Goal: Task Accomplishment & Management: Manage account settings

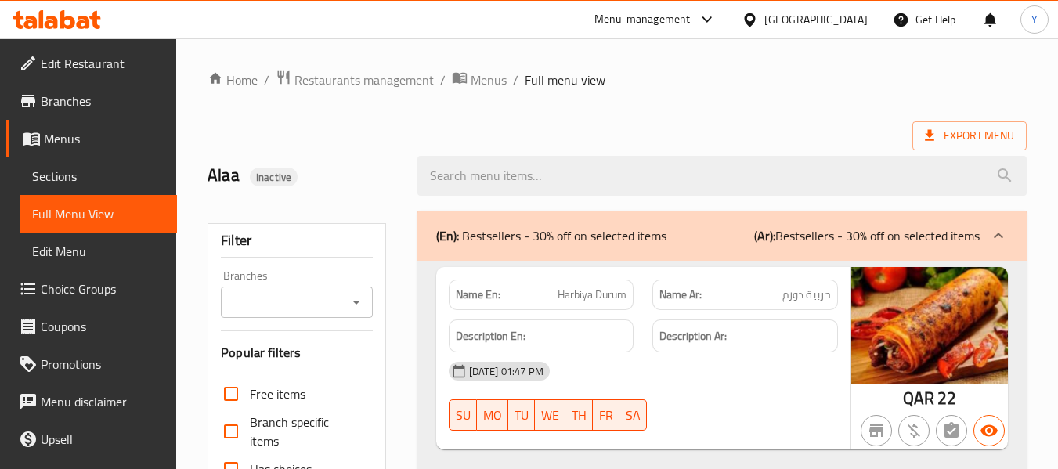
click at [851, 20] on div "[GEOGRAPHIC_DATA]" at bounding box center [816, 19] width 103 height 17
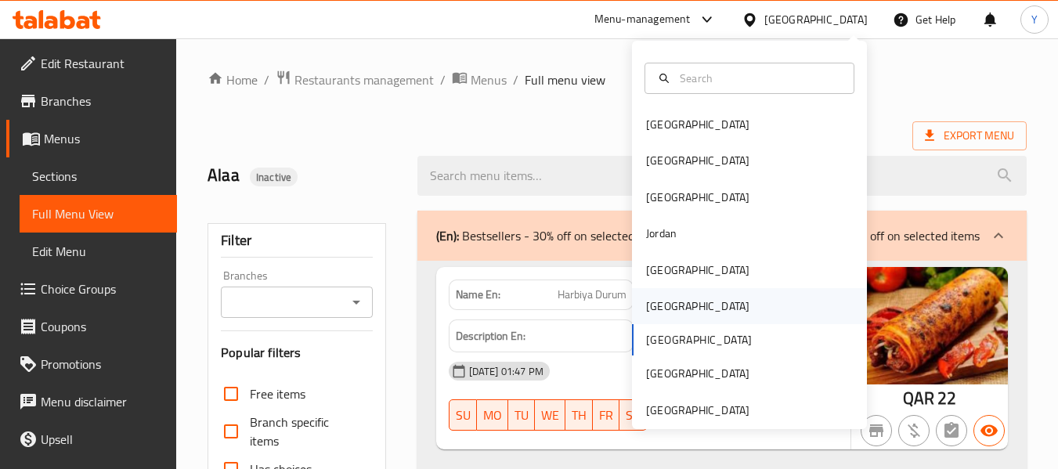
click at [754, 293] on div "[GEOGRAPHIC_DATA]" at bounding box center [749, 306] width 235 height 36
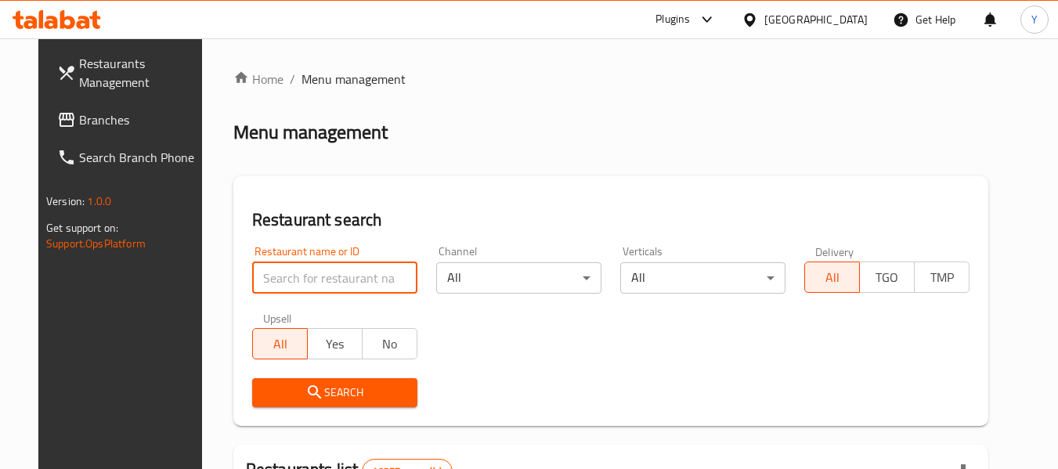
click at [311, 273] on input "search" at bounding box center [334, 277] width 165 height 31
paste input "Mulgham"
type input "Mulgham"
click button "Search" at bounding box center [334, 392] width 165 height 29
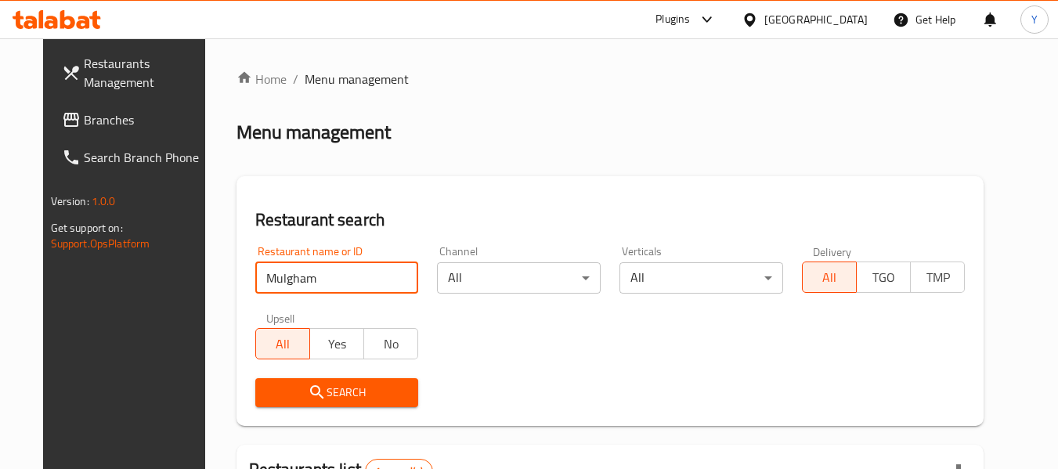
scroll to position [216, 0]
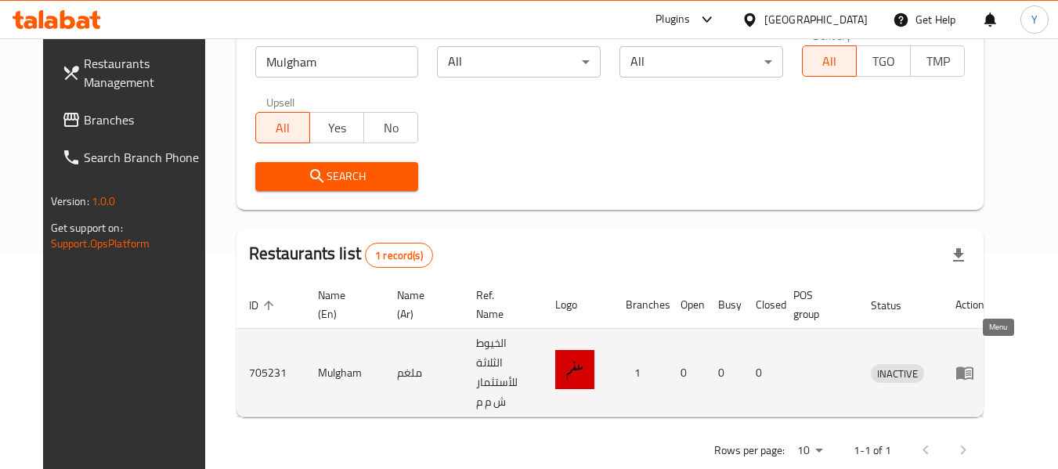
click at [974, 367] on icon "enhanced table" at bounding box center [965, 373] width 17 height 13
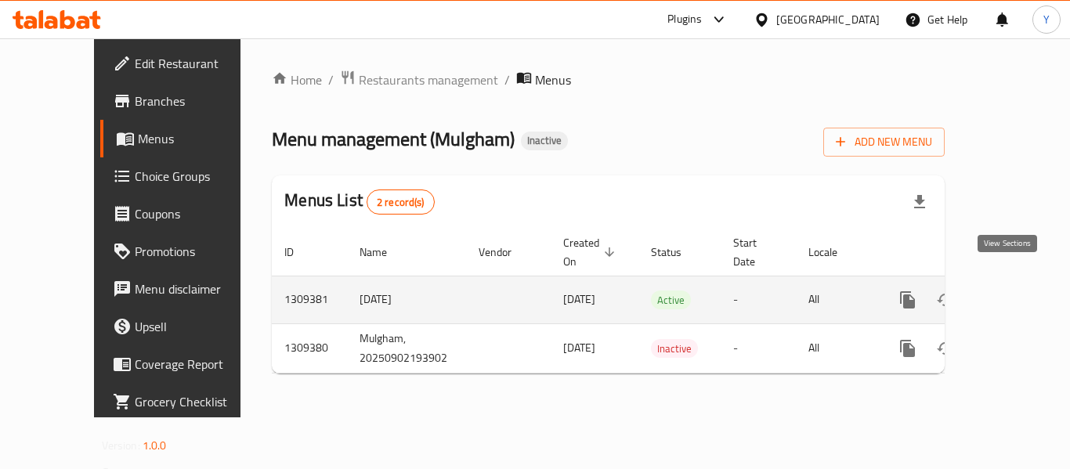
click at [1011, 291] on icon "enhanced table" at bounding box center [1020, 300] width 19 height 19
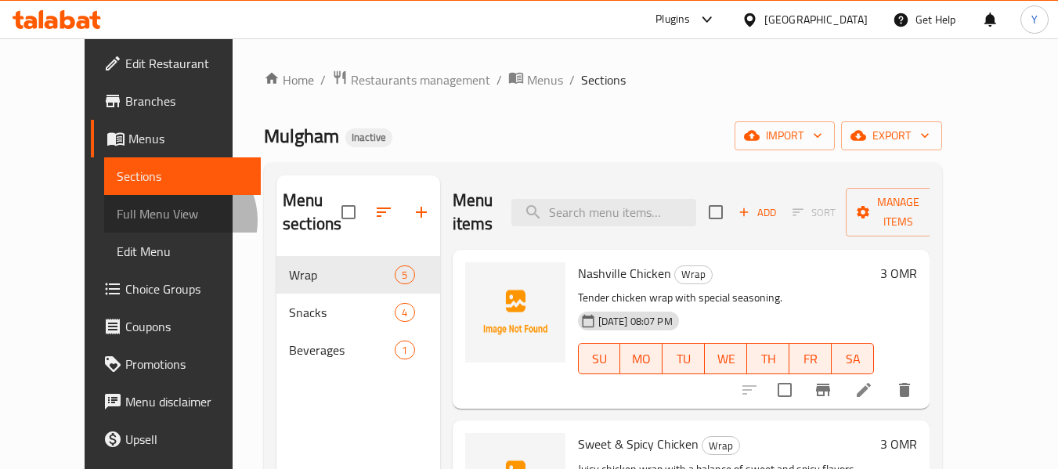
click at [117, 220] on span "Full Menu View" at bounding box center [183, 213] width 132 height 19
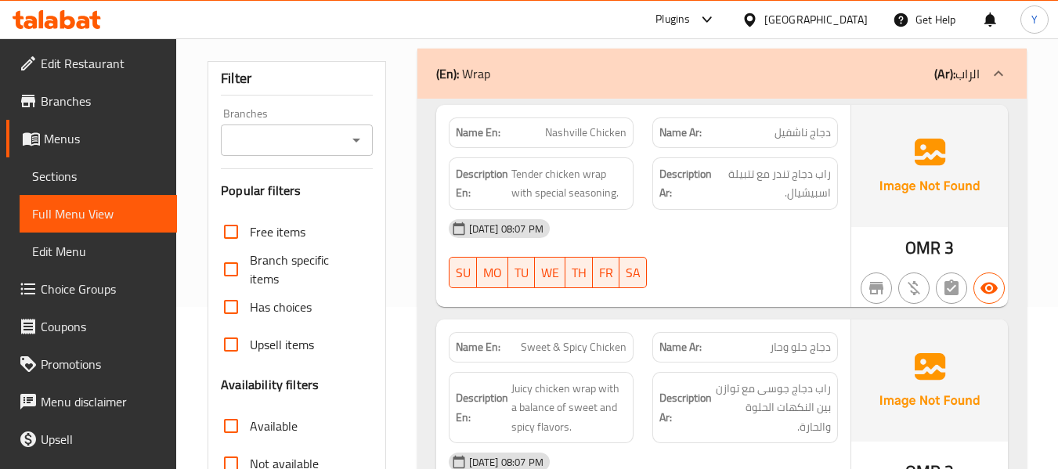
scroll to position [143, 0]
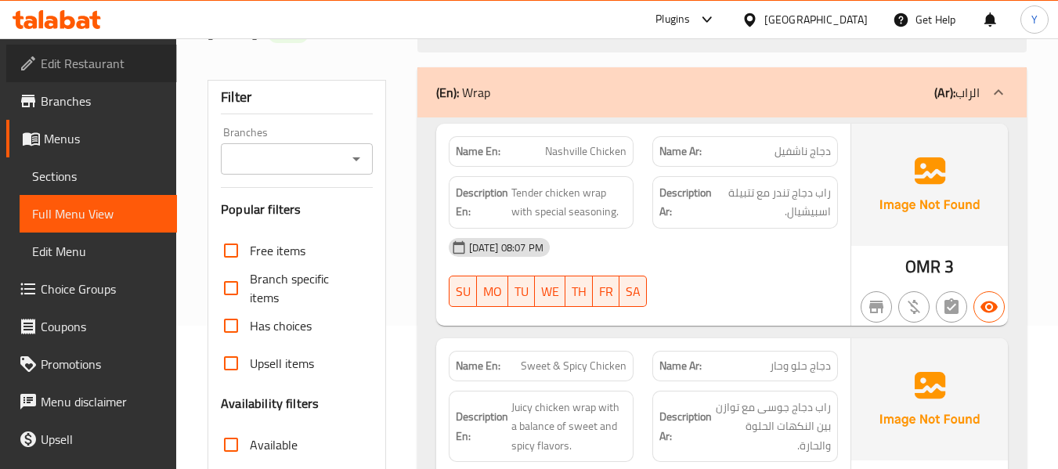
click at [102, 57] on span "Edit Restaurant" at bounding box center [103, 63] width 124 height 19
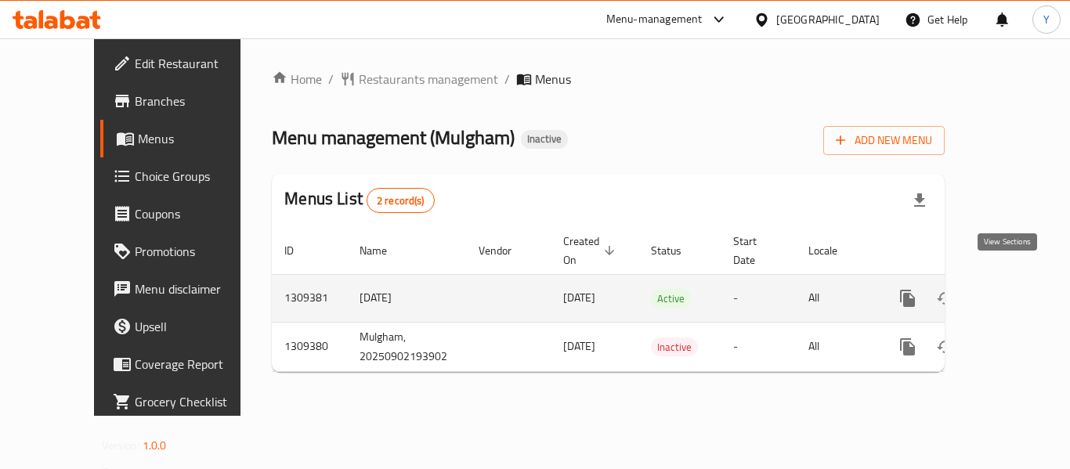
click at [1011, 289] on icon "enhanced table" at bounding box center [1020, 298] width 19 height 19
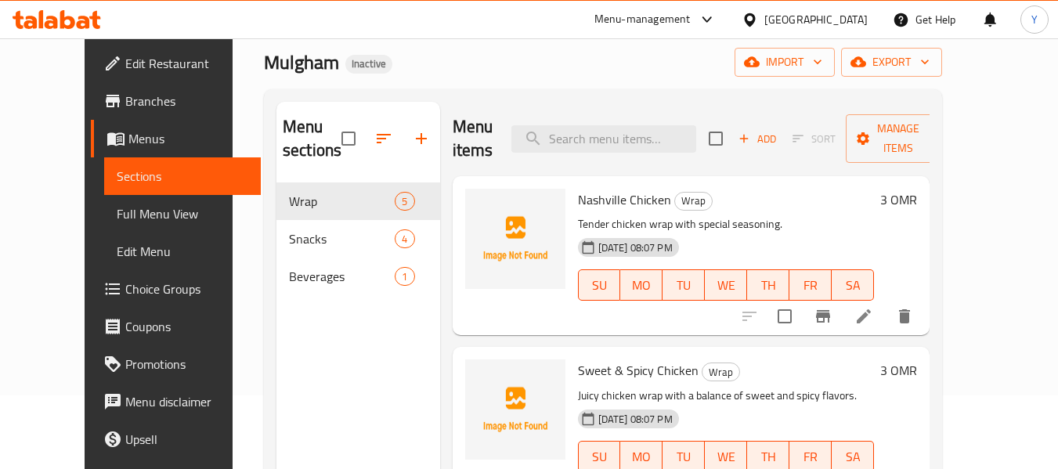
scroll to position [74, 0]
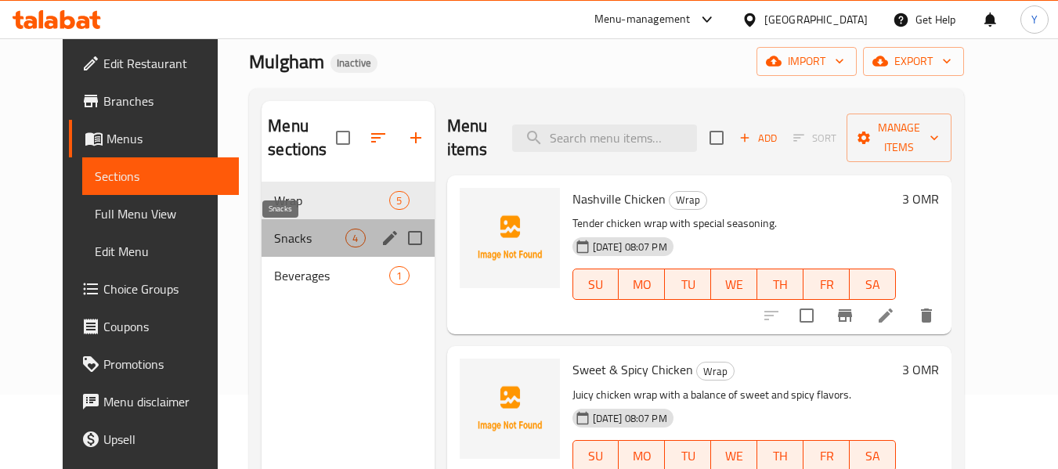
click at [291, 245] on span "Snacks" at bounding box center [309, 238] width 71 height 19
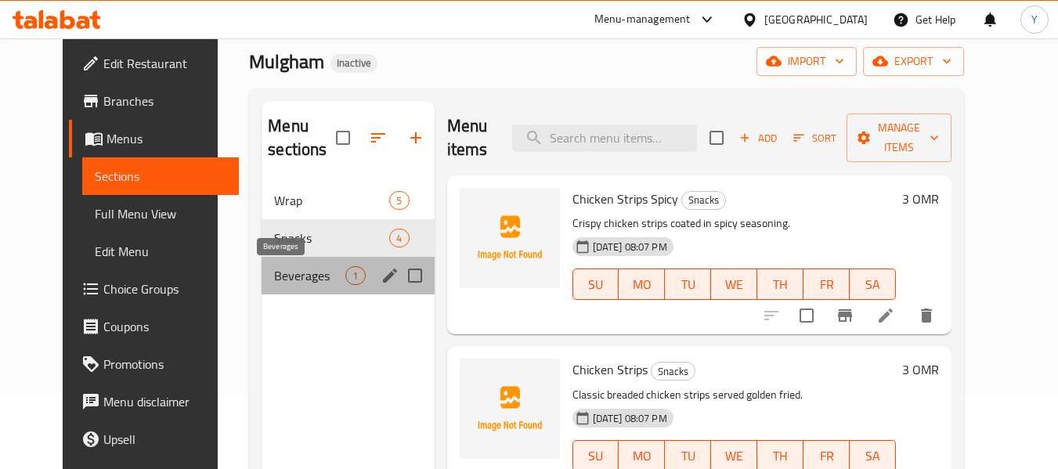
click at [292, 270] on span "Beverages" at bounding box center [309, 275] width 71 height 19
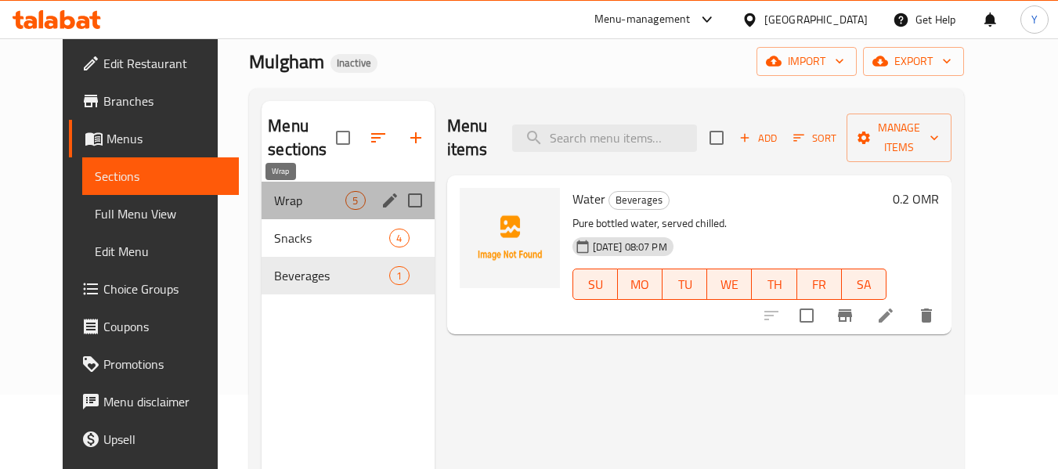
click at [320, 208] on span "Wrap" at bounding box center [309, 200] width 71 height 19
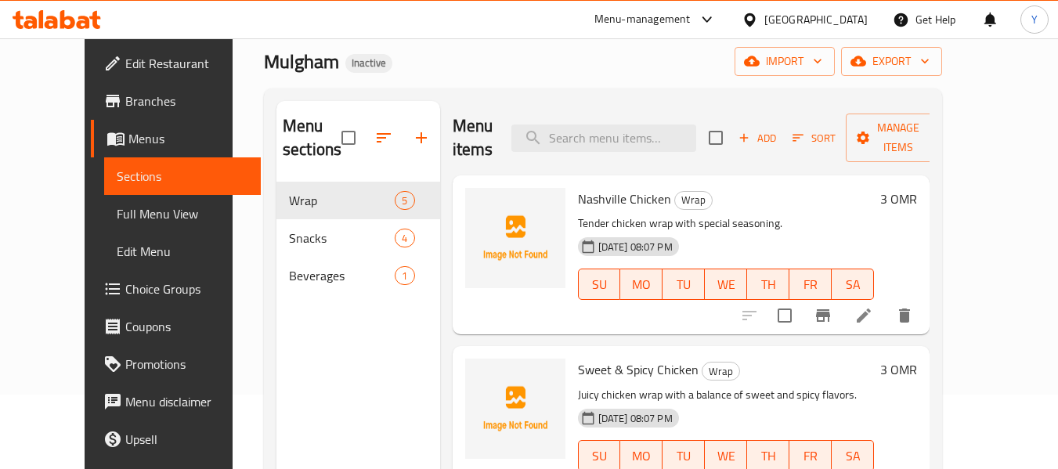
click at [117, 213] on span "Full Menu View" at bounding box center [183, 213] width 132 height 19
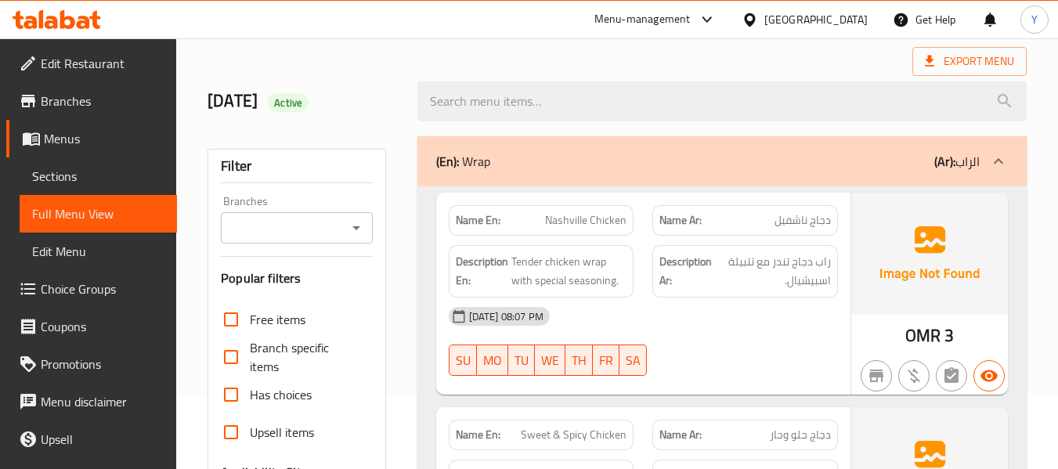
click at [687, 323] on div "[DATE] 08:07 PM" at bounding box center [643, 317] width 408 height 38
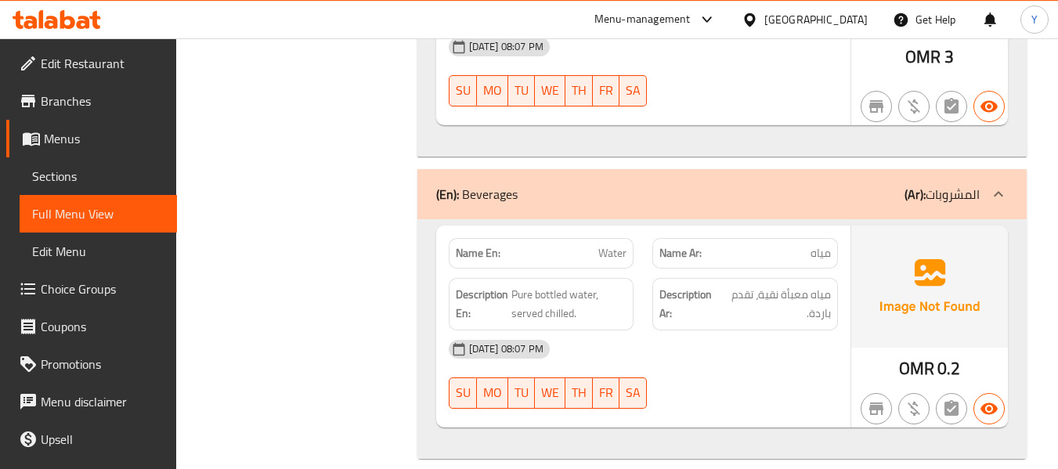
scroll to position [2266, 0]
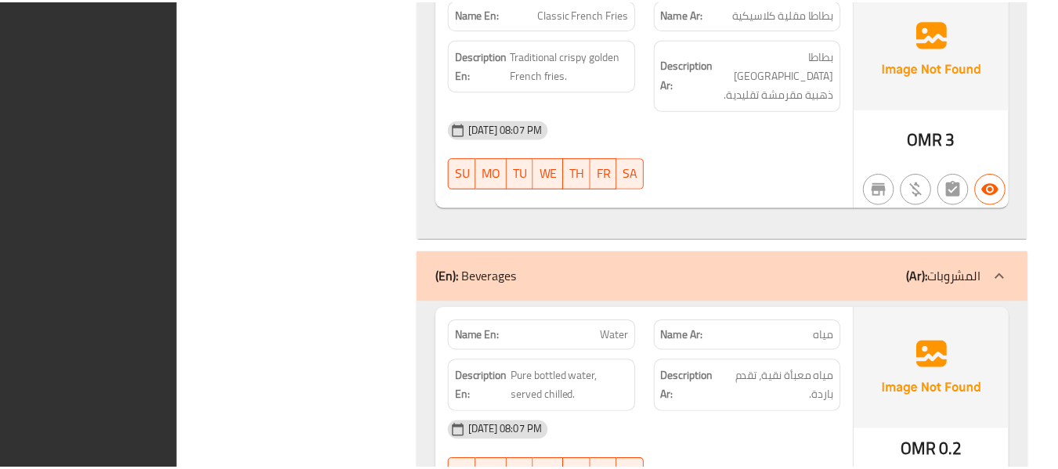
scroll to position [2248, 0]
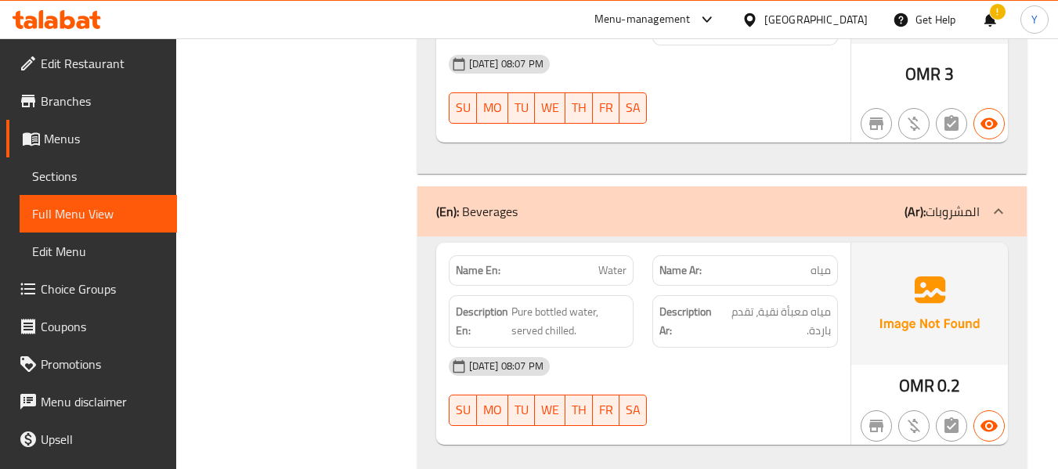
click at [861, 23] on div "[GEOGRAPHIC_DATA]" at bounding box center [816, 19] width 103 height 17
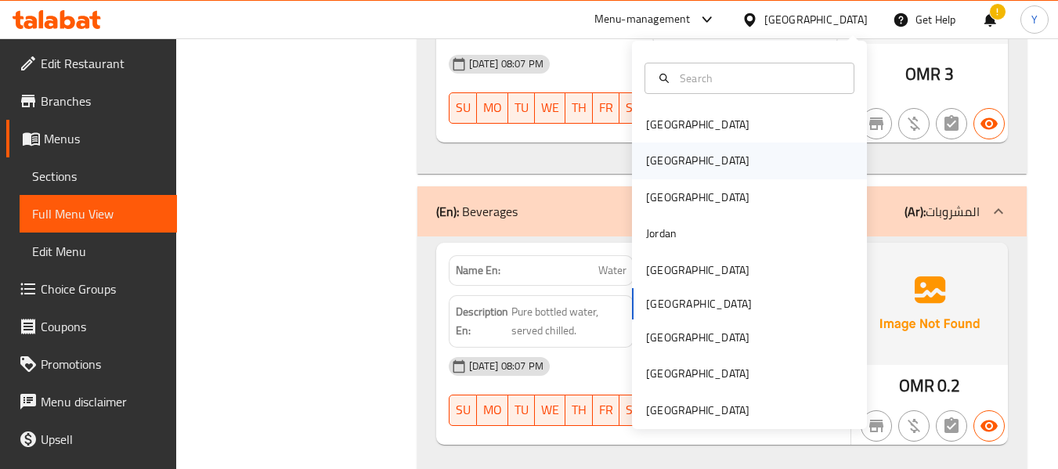
click at [762, 162] on div "[GEOGRAPHIC_DATA]" at bounding box center [749, 161] width 235 height 36
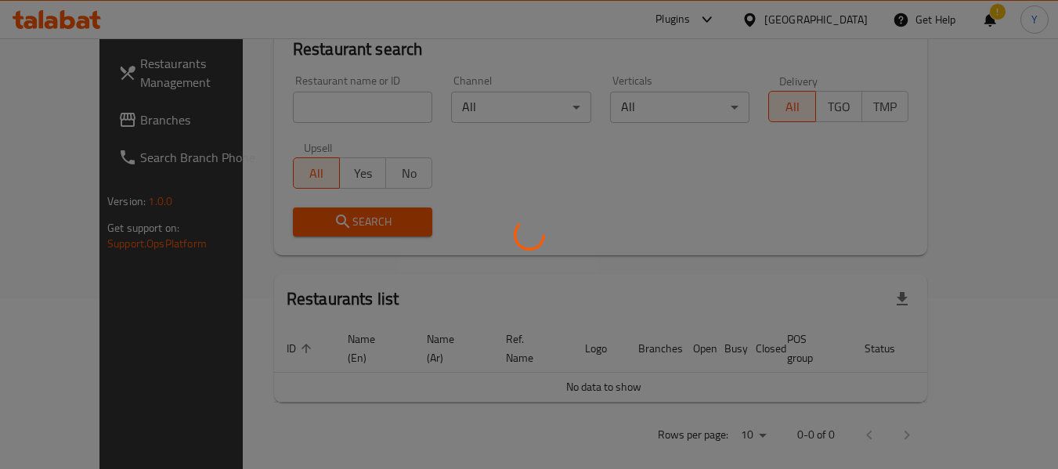
scroll to position [717, 0]
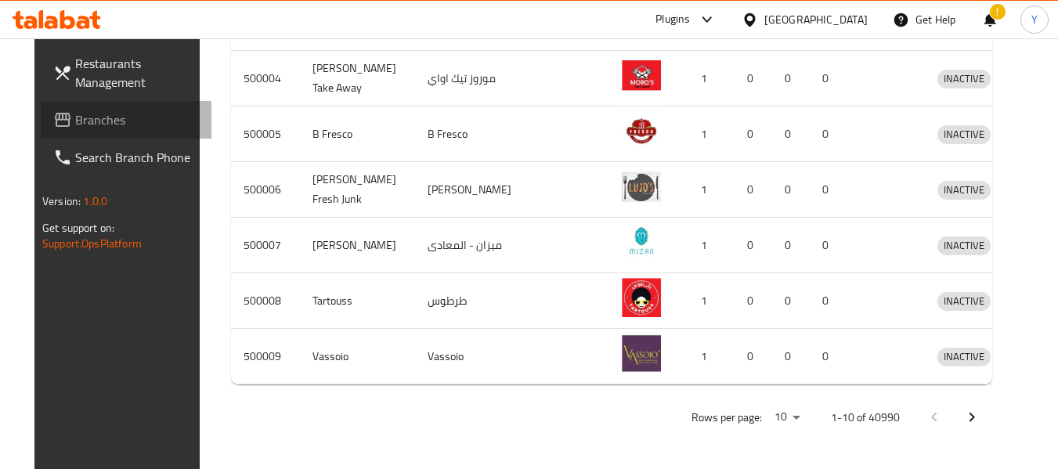
click at [99, 114] on span "Branches" at bounding box center [137, 119] width 124 height 19
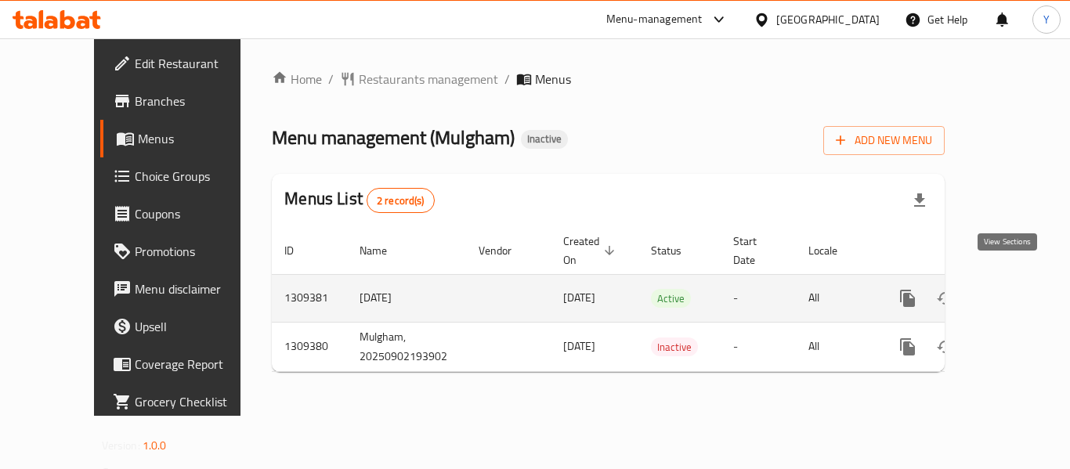
click at [1014, 291] on icon "enhanced table" at bounding box center [1021, 298] width 14 height 14
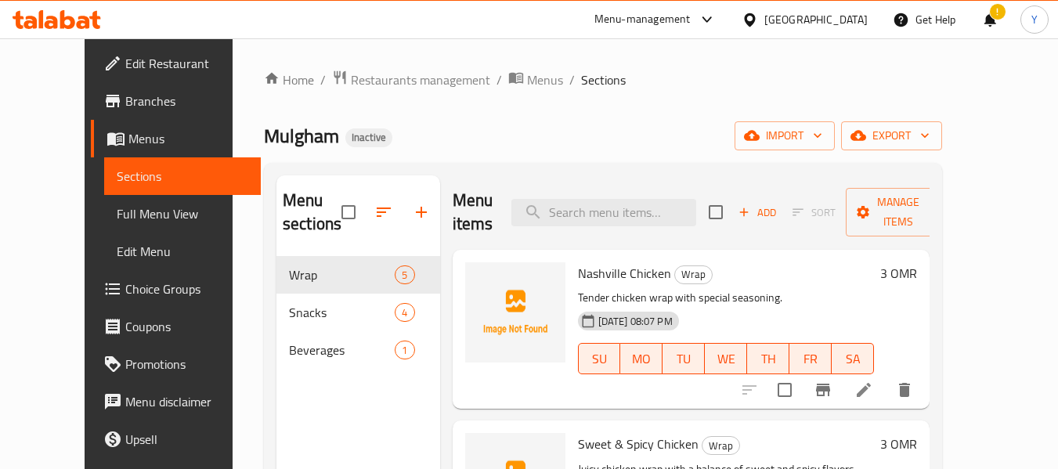
click at [852, 26] on div "[GEOGRAPHIC_DATA]" at bounding box center [816, 19] width 103 height 17
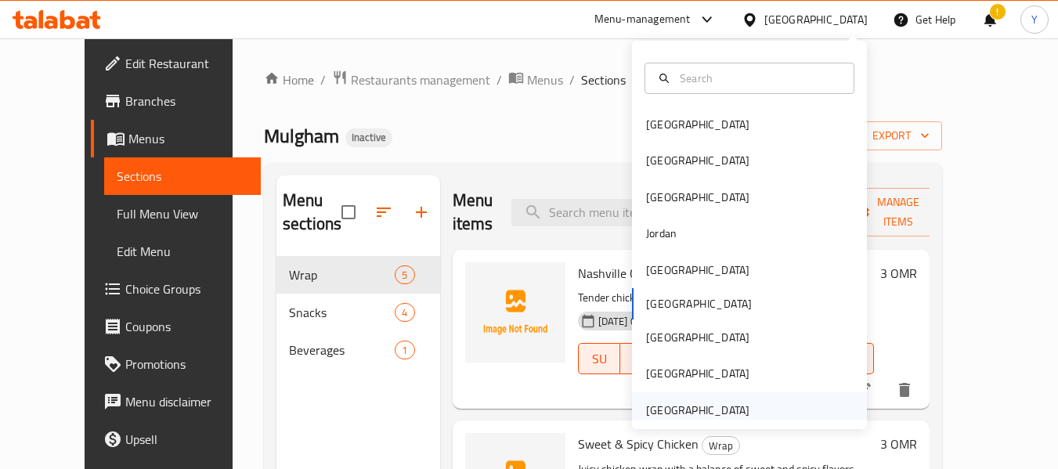
click at [646, 403] on div "[GEOGRAPHIC_DATA]" at bounding box center [697, 410] width 103 height 17
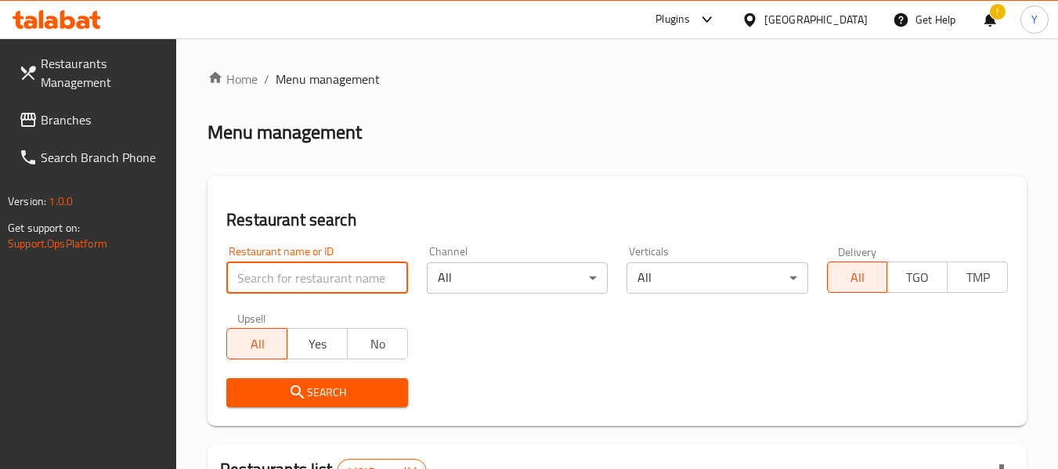
click at [291, 273] on input "search" at bounding box center [316, 277] width 181 height 31
paste input "Noomieats"
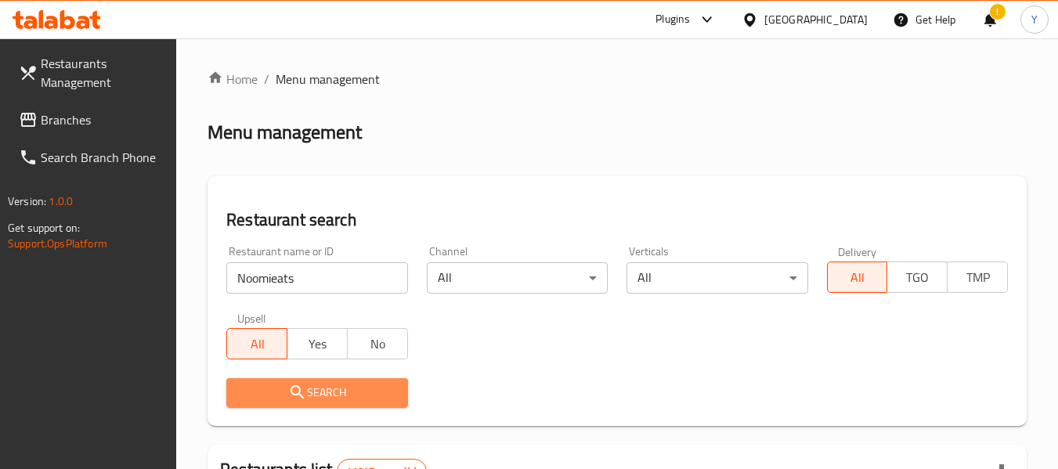
click at [318, 403] on button "Search" at bounding box center [316, 392] width 181 height 29
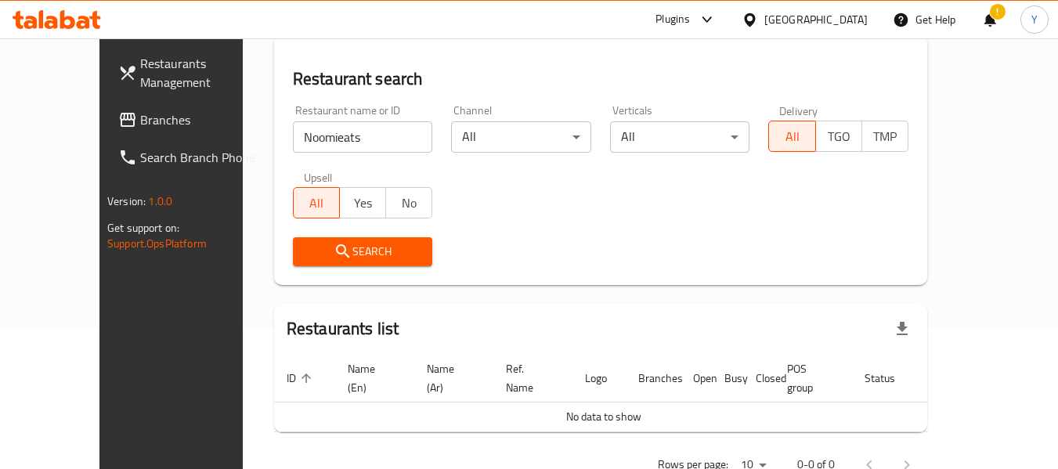
scroll to position [171, 0]
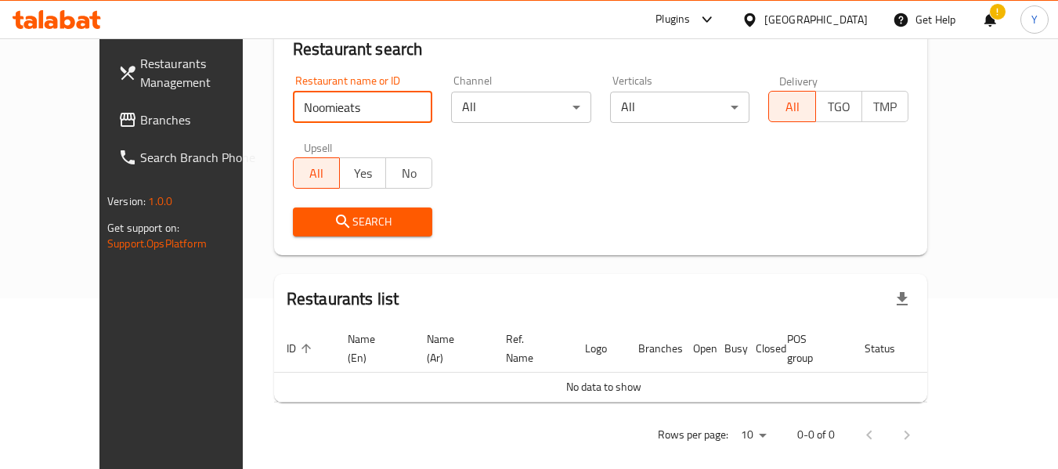
click at [316, 113] on input "Noomieats" at bounding box center [363, 107] width 140 height 31
type input "Noomie"
click button "Search" at bounding box center [363, 222] width 140 height 29
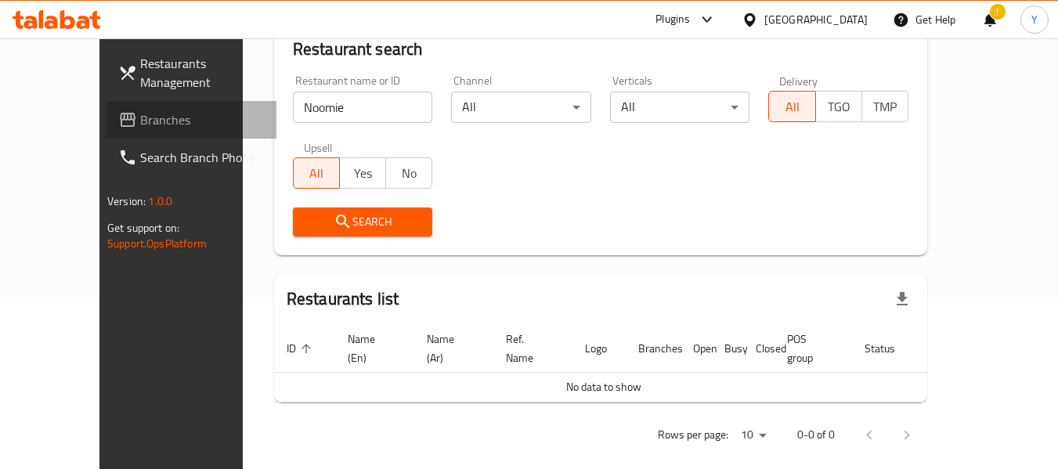
click at [140, 124] on span "Branches" at bounding box center [202, 119] width 124 height 19
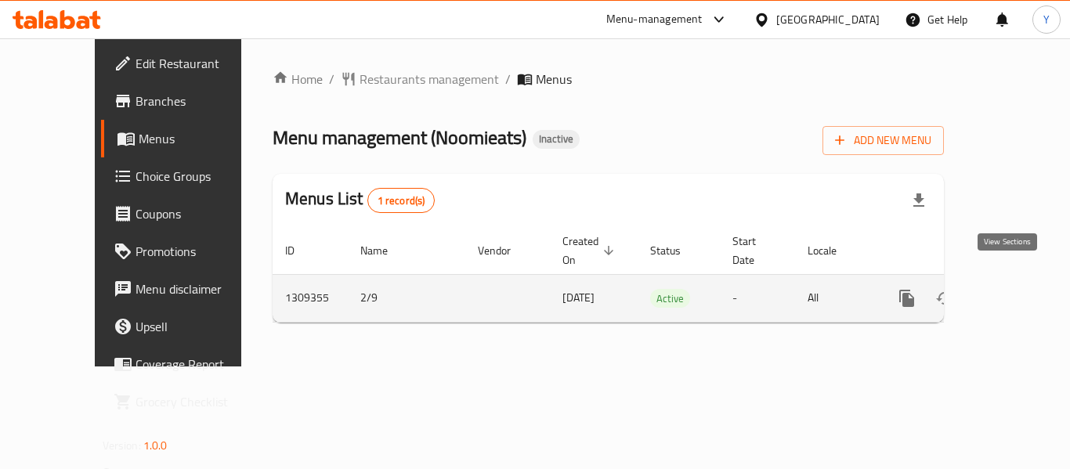
click at [1011, 289] on icon "enhanced table" at bounding box center [1020, 298] width 19 height 19
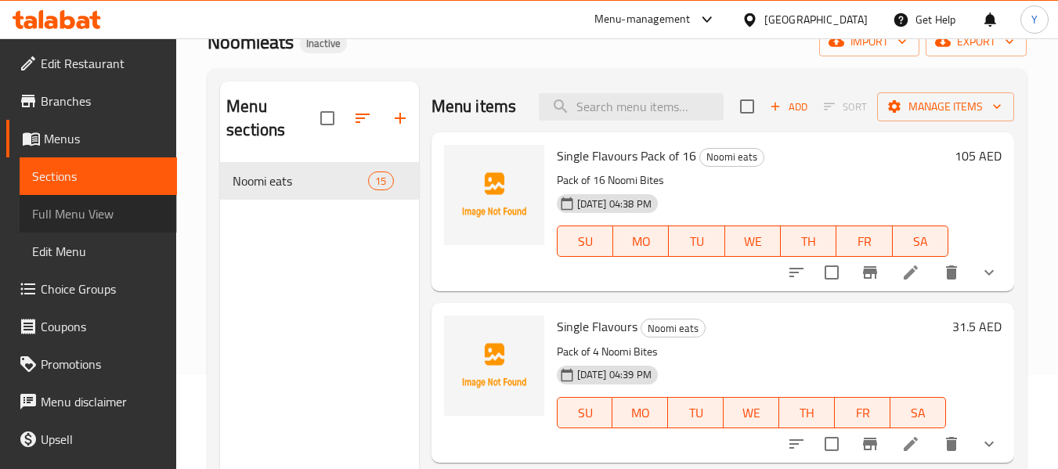
click at [139, 211] on span "Full Menu View" at bounding box center [98, 213] width 132 height 19
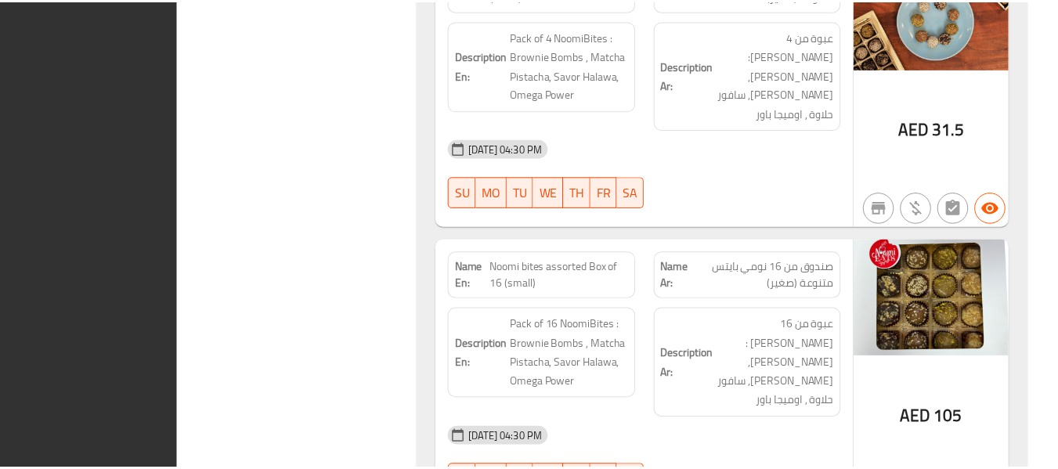
scroll to position [4436, 0]
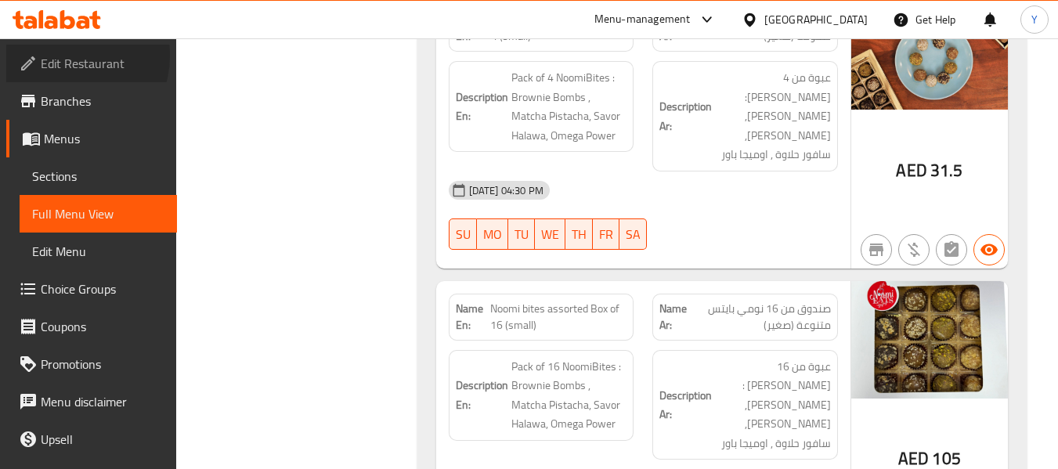
click at [66, 56] on span "Edit Restaurant" at bounding box center [103, 63] width 124 height 19
